Goal: Book appointment/travel/reservation

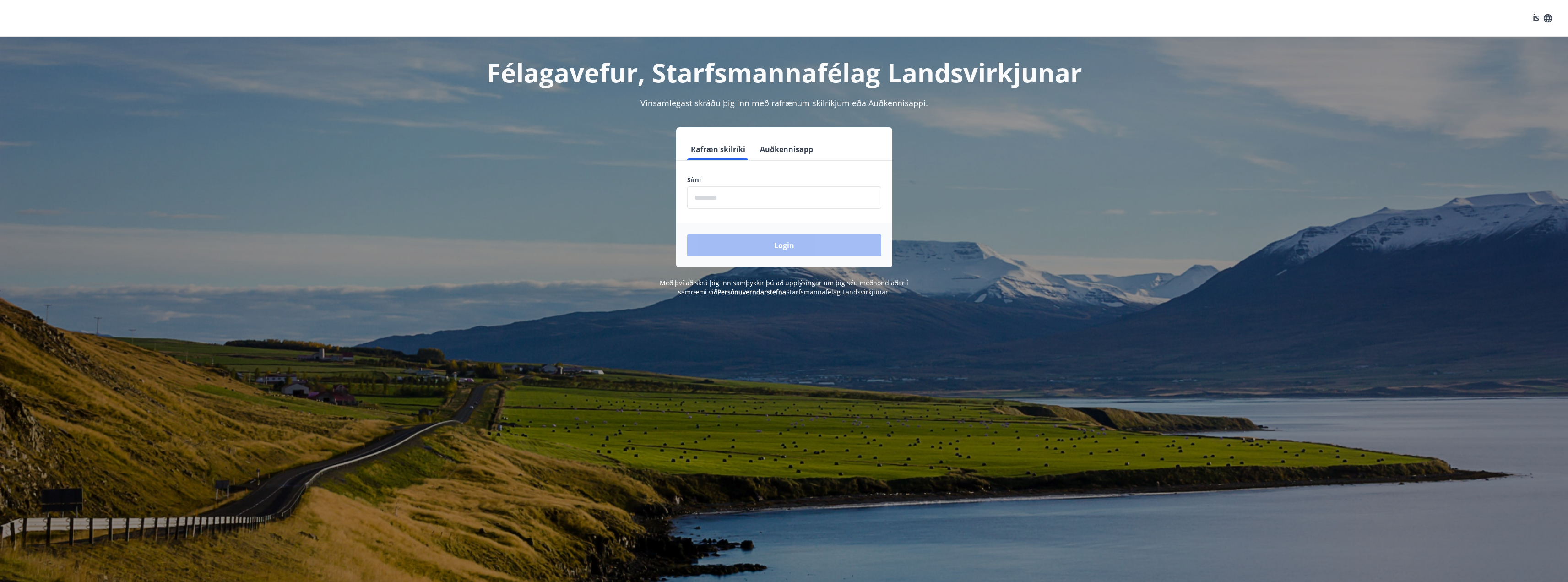
click at [738, 194] on input "phone" at bounding box center [784, 197] width 194 height 23
type input "********"
click at [757, 239] on button "Login" at bounding box center [784, 245] width 194 height 22
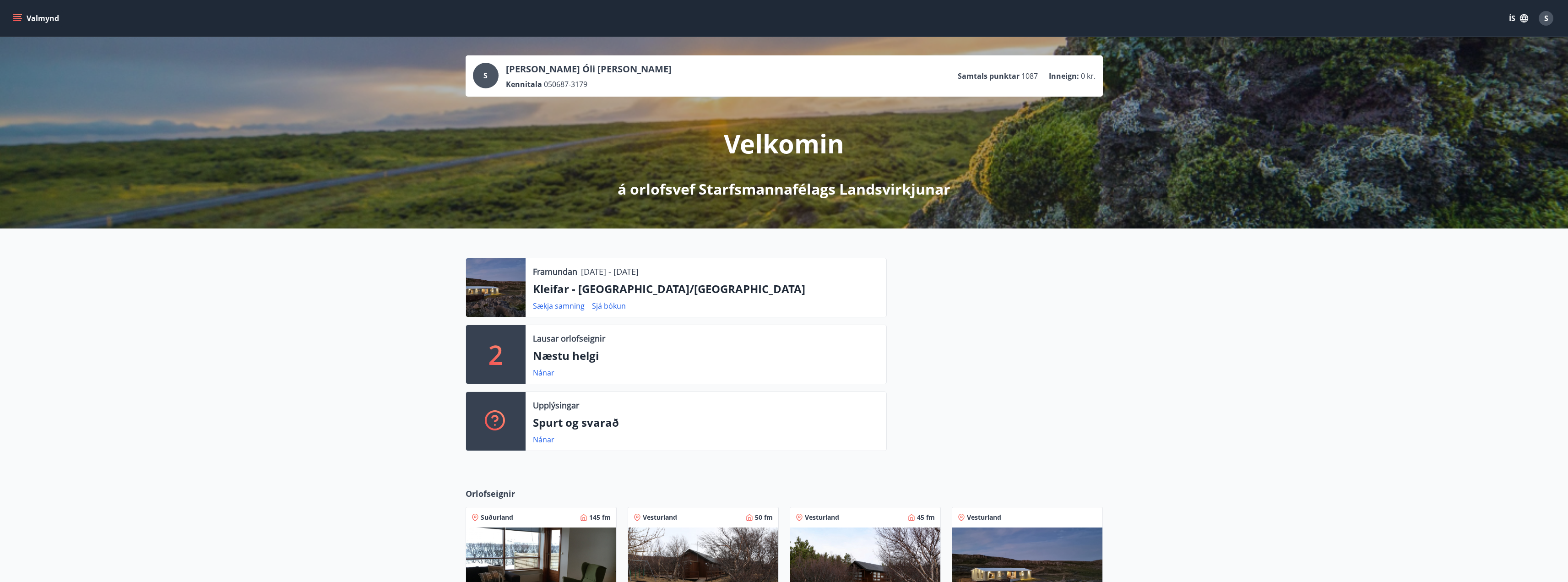
click at [547, 358] on p "Næstu helgi" at bounding box center [706, 355] width 346 height 15
click at [495, 355] on p "2" at bounding box center [496, 354] width 15 height 35
click at [542, 369] on link "Nánar" at bounding box center [543, 372] width 21 height 10
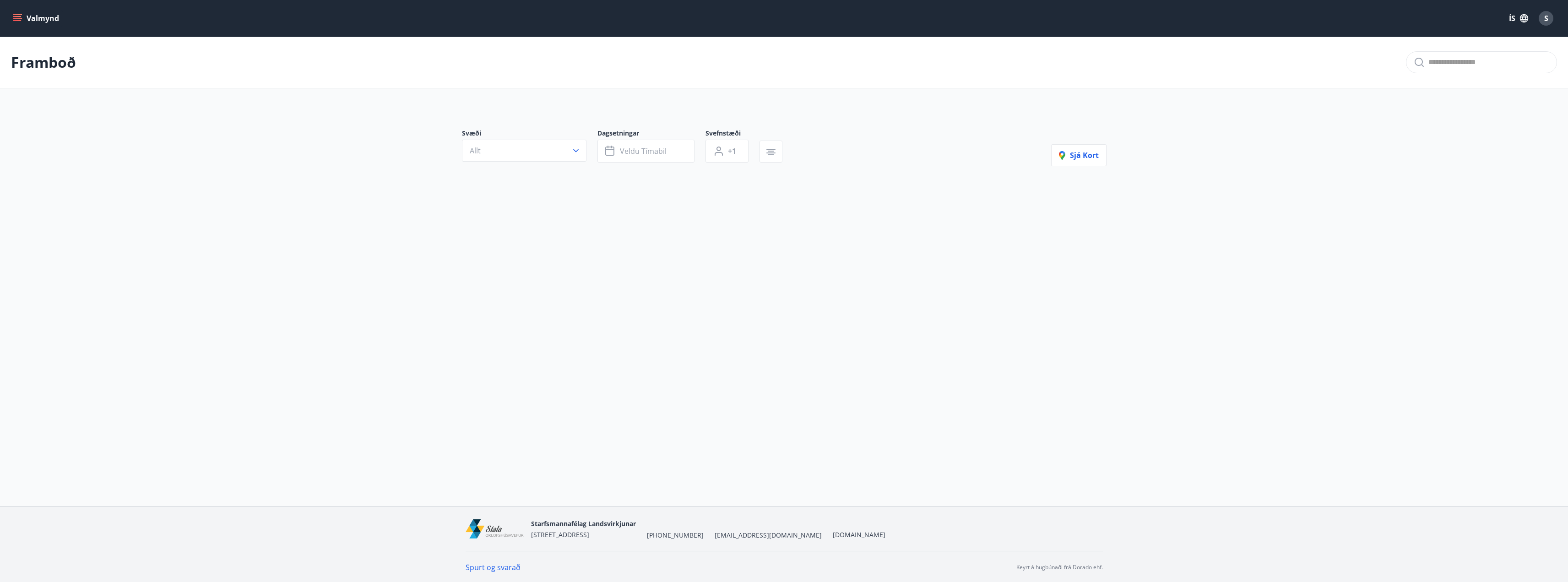
type input "*"
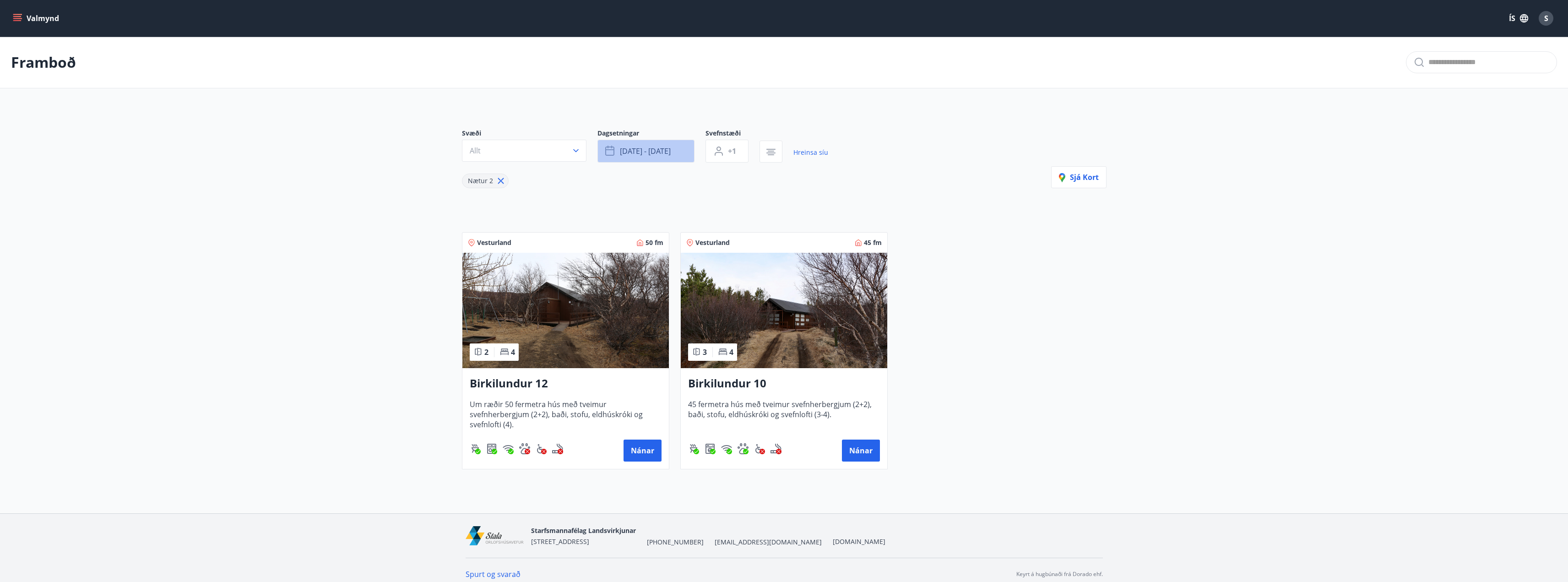
click at [661, 149] on span "ágú 15 - ágú 18" at bounding box center [645, 151] width 51 height 10
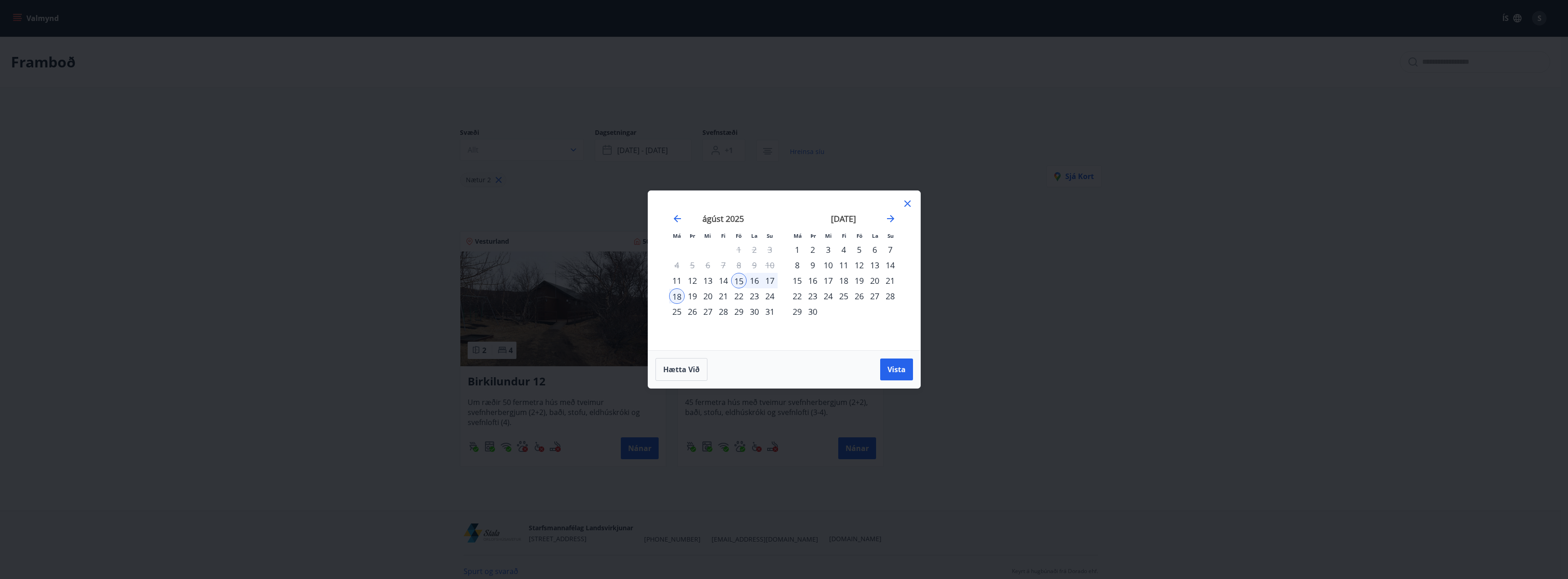
click at [750, 313] on div "30" at bounding box center [754, 311] width 15 height 15
click at [767, 313] on div "31" at bounding box center [769, 311] width 15 height 15
click at [889, 374] on span "Vista" at bounding box center [897, 369] width 18 height 10
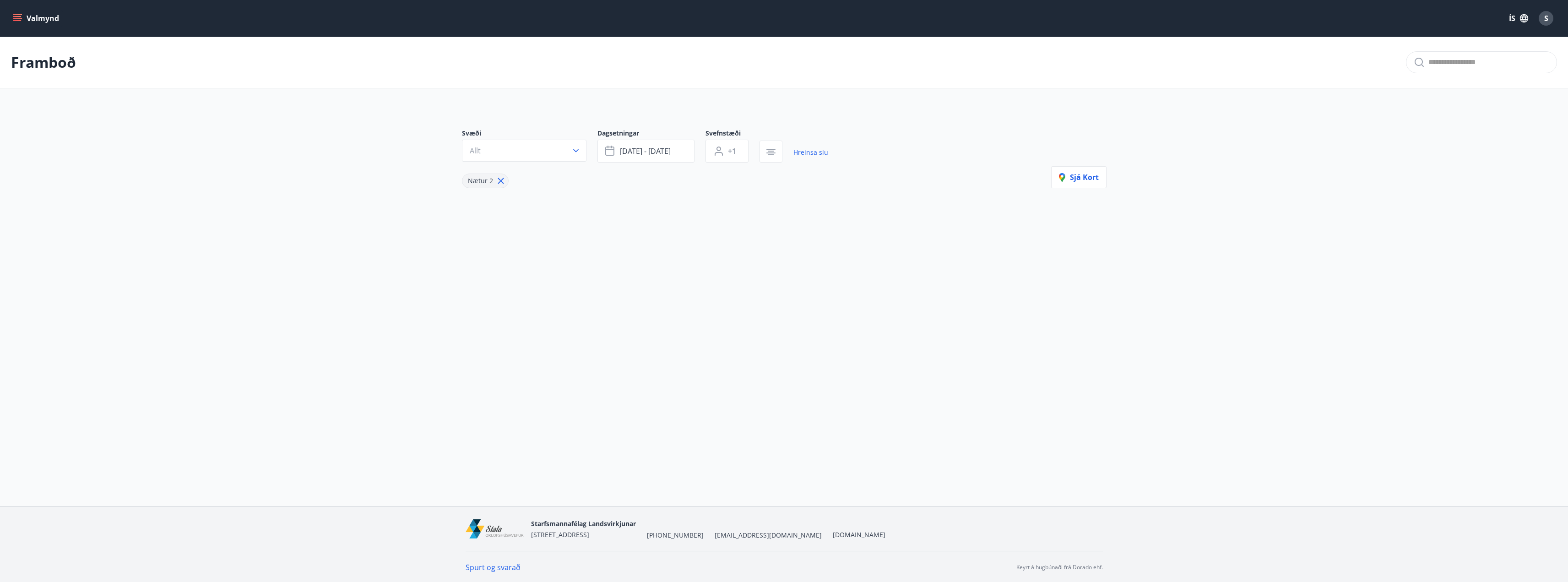
click at [46, 17] on button "Valmynd" at bounding box center [37, 18] width 52 height 17
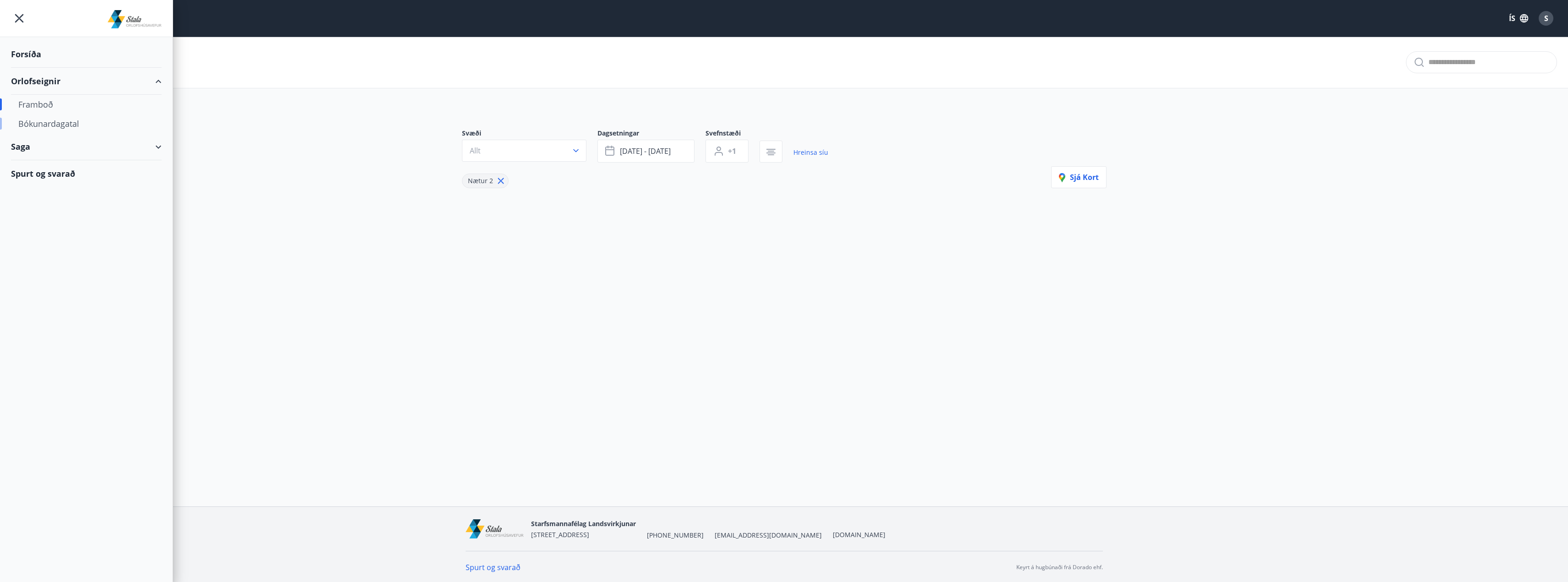
click at [39, 126] on div "Bókunardagatal" at bounding box center [86, 123] width 136 height 19
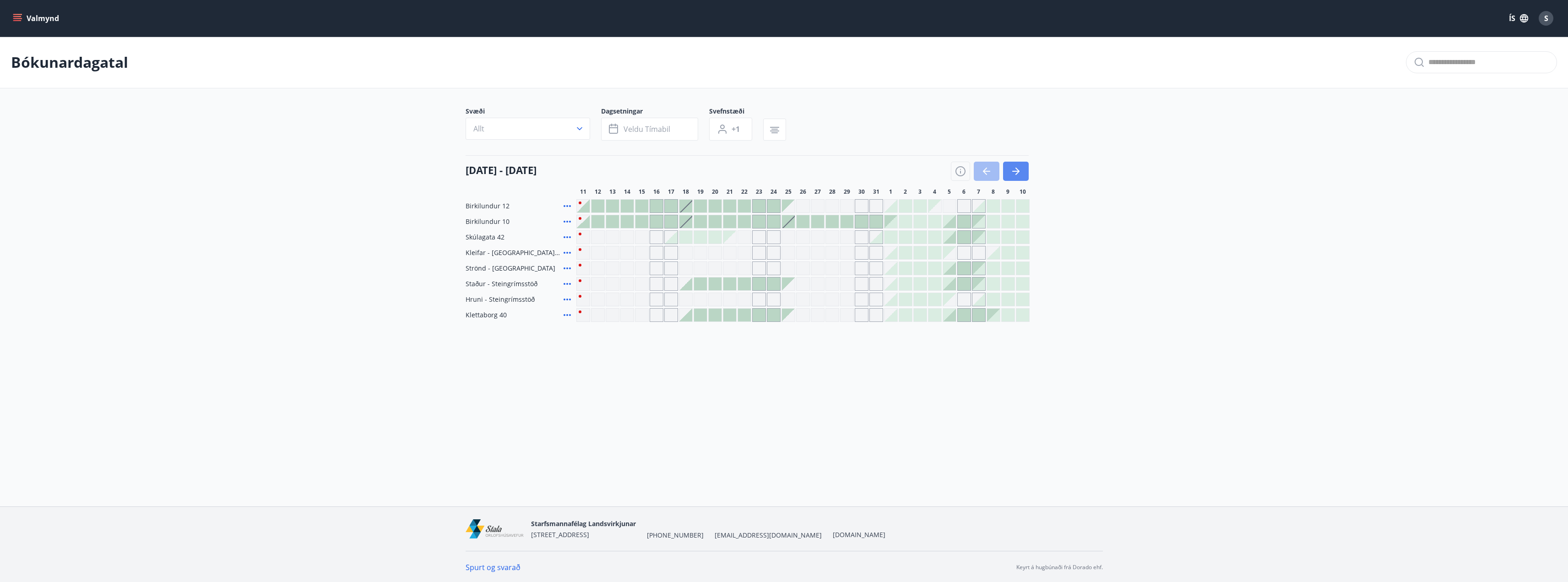
click at [1015, 169] on icon "button" at bounding box center [1016, 171] width 11 height 11
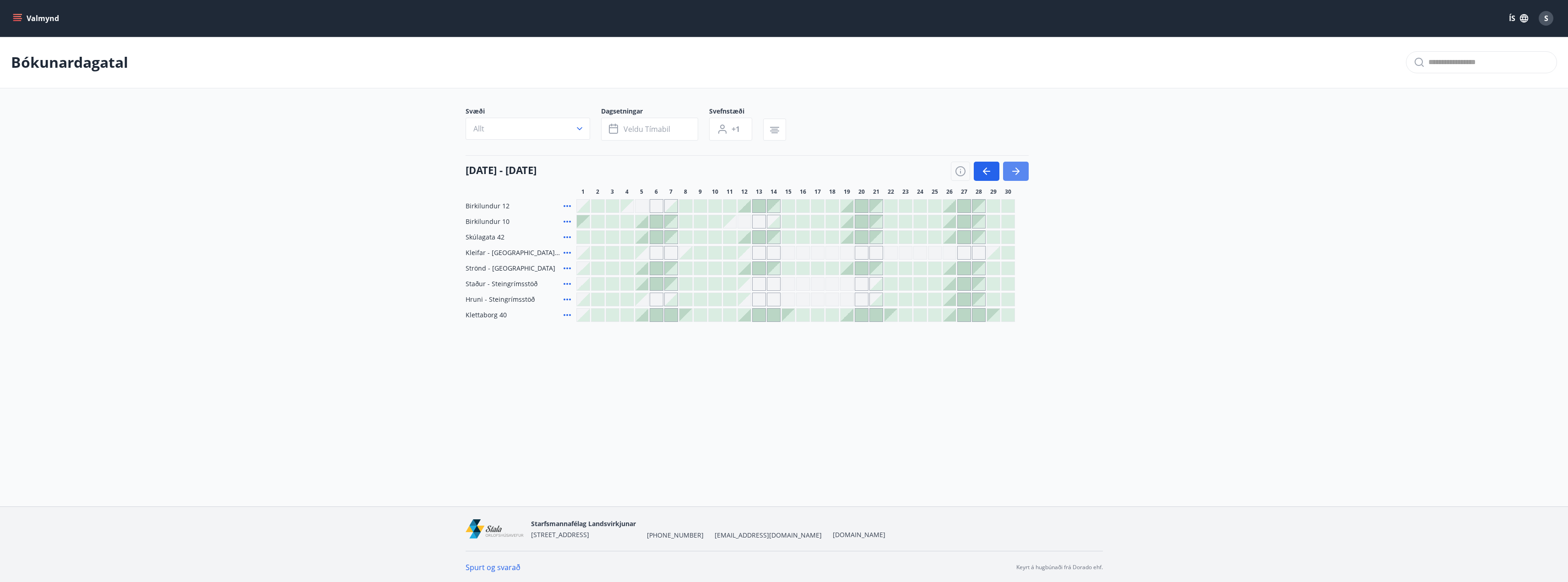
click at [1009, 175] on button "button" at bounding box center [1016, 171] width 26 height 19
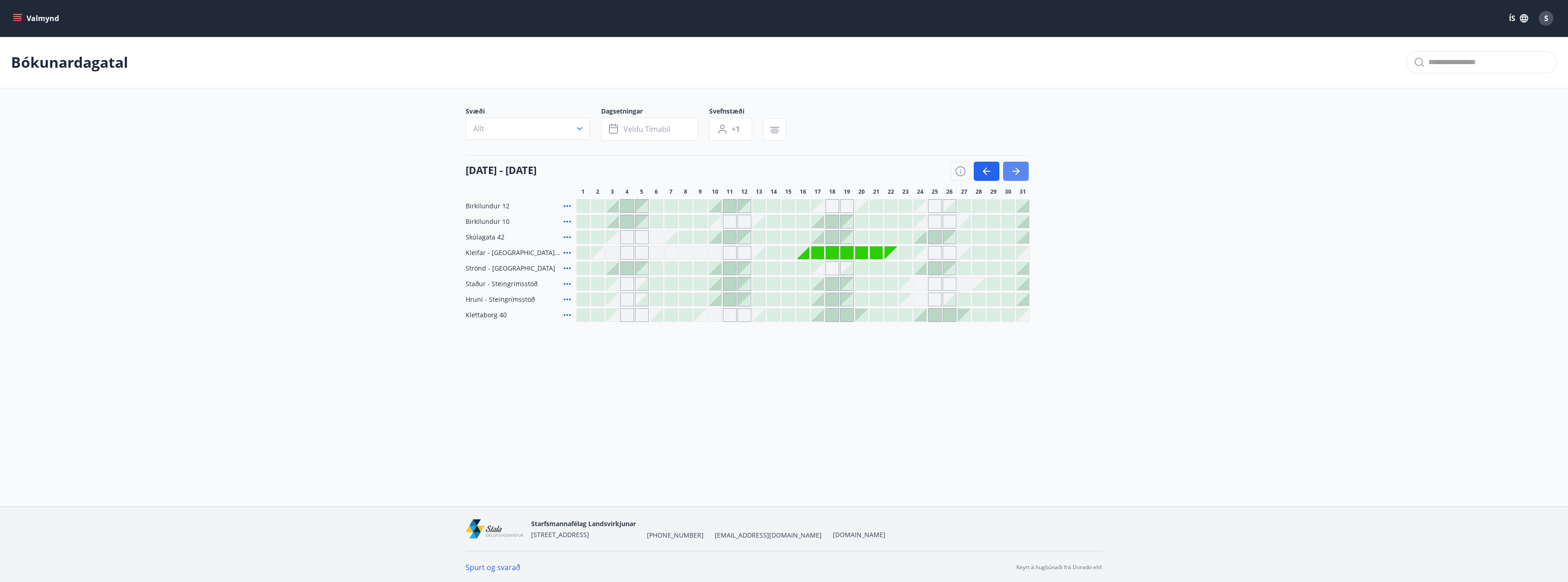
click at [1012, 170] on icon "button" at bounding box center [1016, 171] width 11 height 11
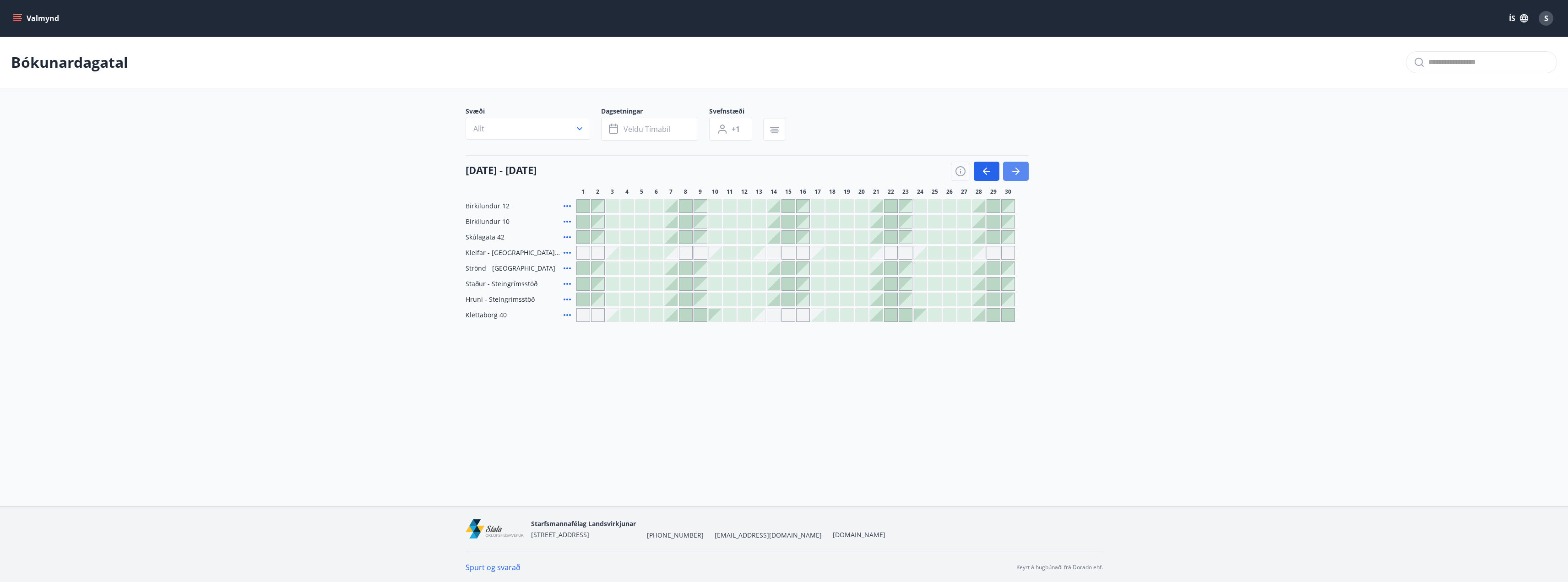
click at [1012, 170] on icon "button" at bounding box center [1016, 171] width 11 height 11
